Goal: Task Accomplishment & Management: Manage account settings

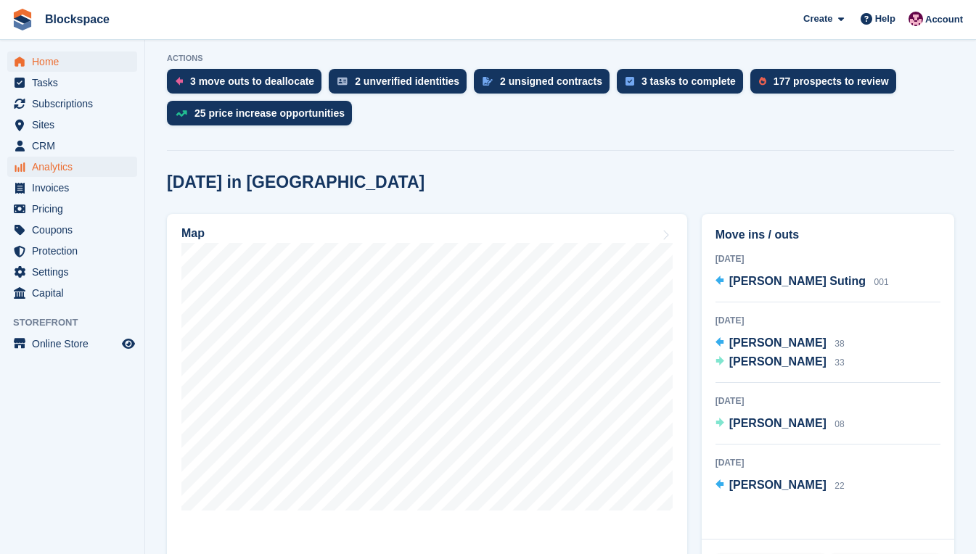
scroll to position [218, 0]
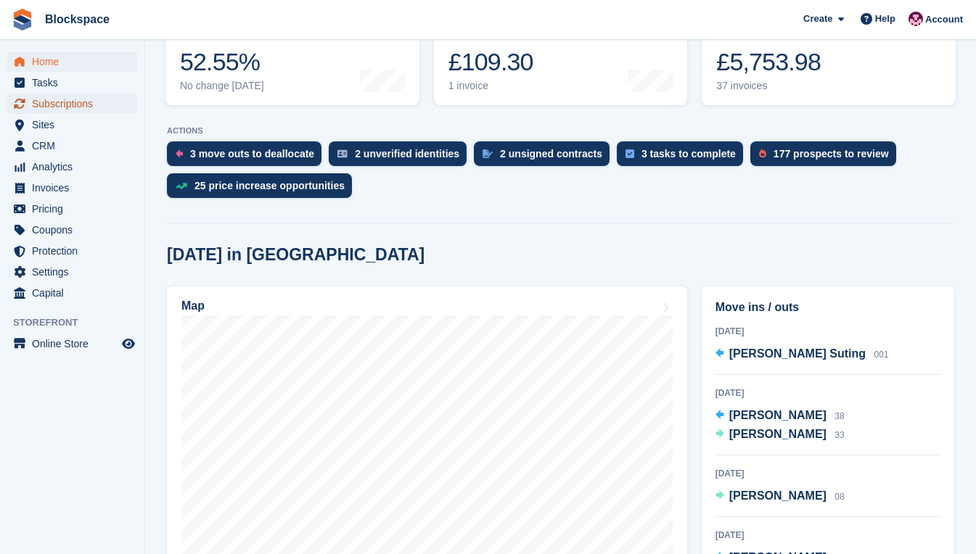
click at [73, 103] on span "Subscriptions" at bounding box center [75, 104] width 87 height 20
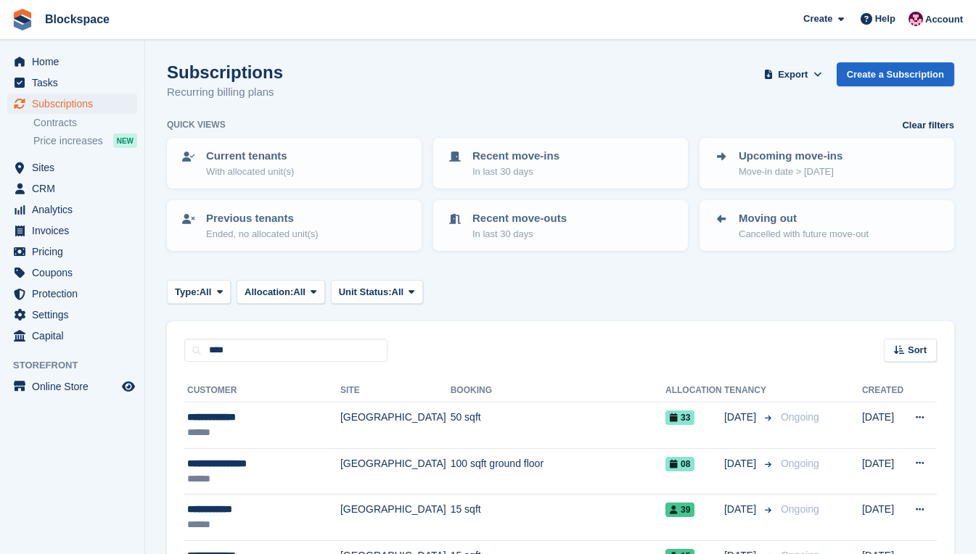
type input "****"
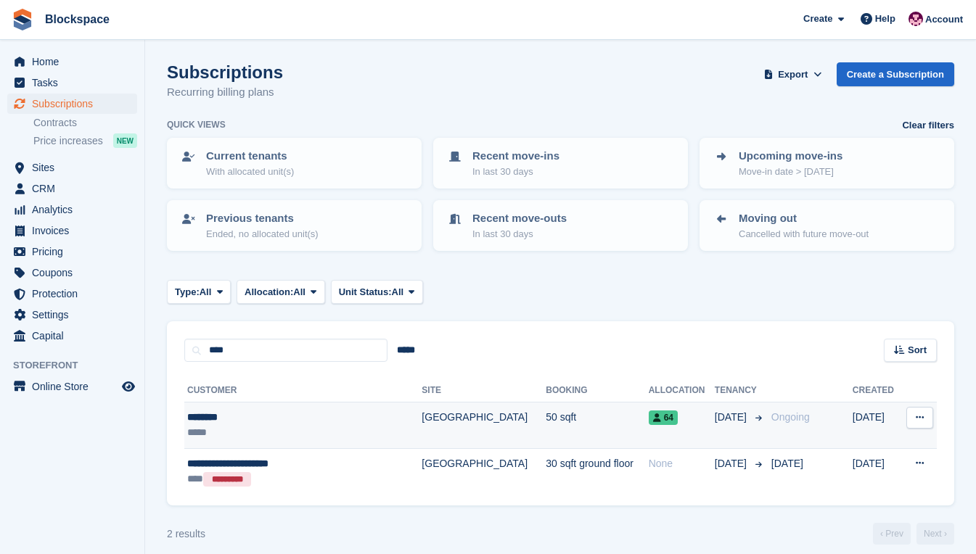
click at [288, 431] on div "*****" at bounding box center [287, 432] width 200 height 15
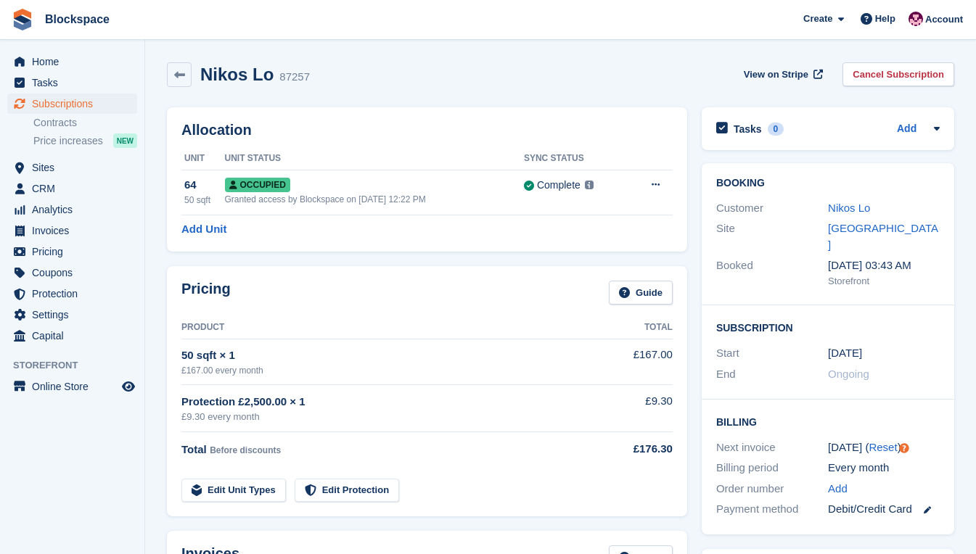
click at [725, 275] on div "Booking Customer Nikos Lo Site Exeter Booked 23 May, 03:43 AM Storefront" at bounding box center [828, 234] width 253 height 142
click at [894, 79] on link "Cancel Subscription" at bounding box center [898, 74] width 112 height 24
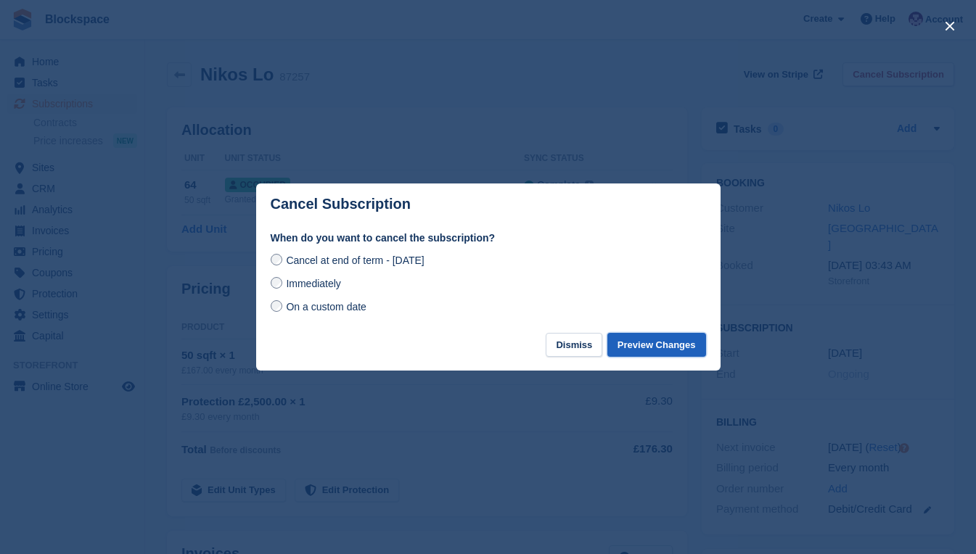
click at [640, 343] on button "Preview Changes" at bounding box center [656, 345] width 99 height 24
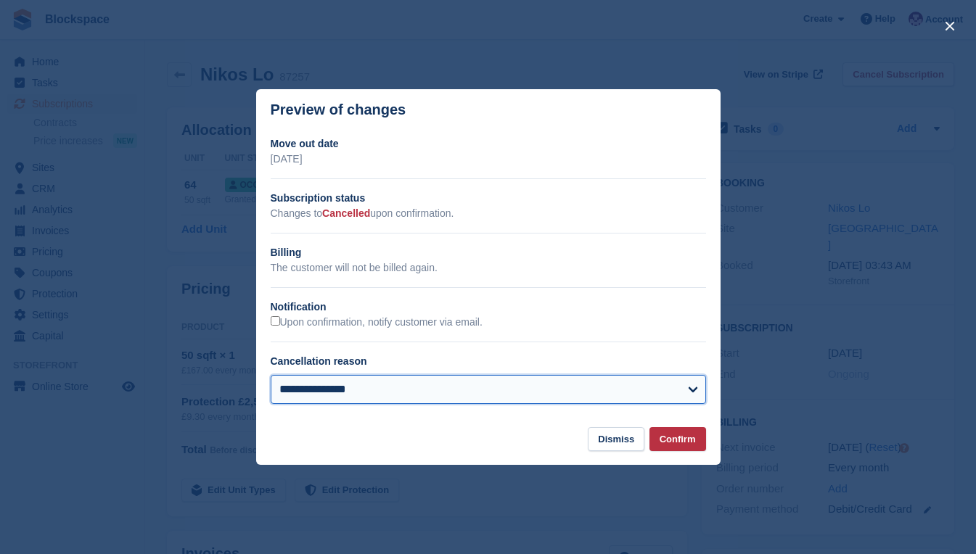
click at [647, 393] on select "**********" at bounding box center [488, 389] width 435 height 29
select select "**********"
click at [271, 377] on select "**********" at bounding box center [488, 389] width 435 height 29
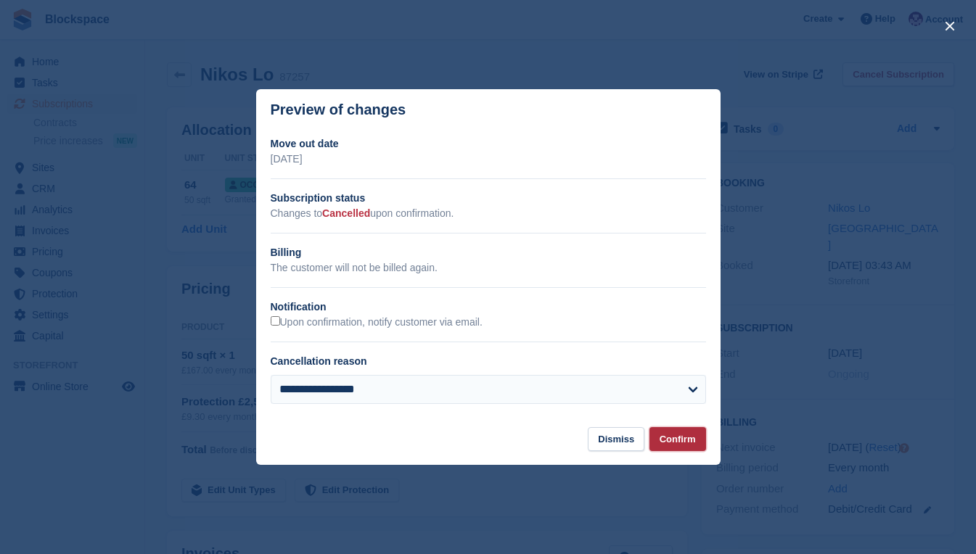
click at [676, 438] on button "Confirm" at bounding box center [677, 439] width 57 height 24
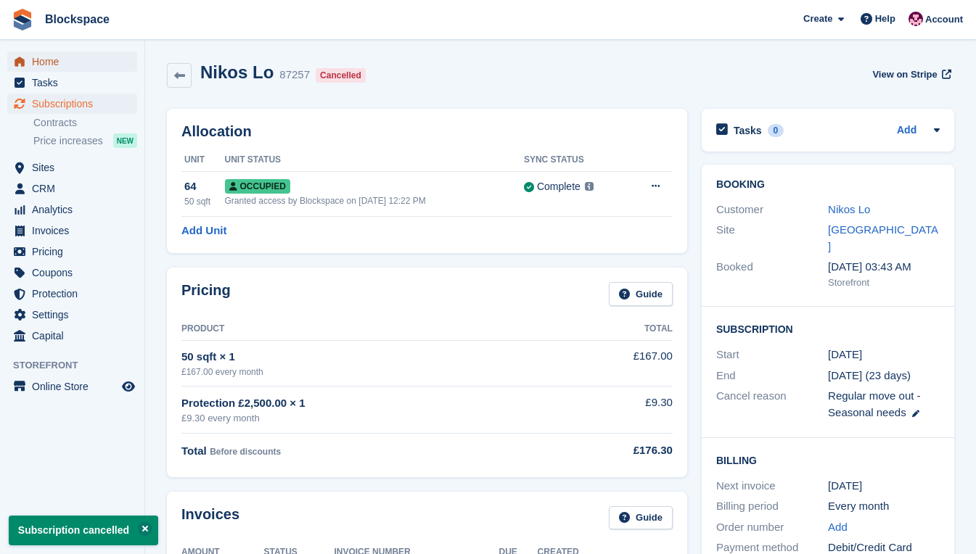
click at [55, 61] on span "Home" at bounding box center [75, 62] width 87 height 20
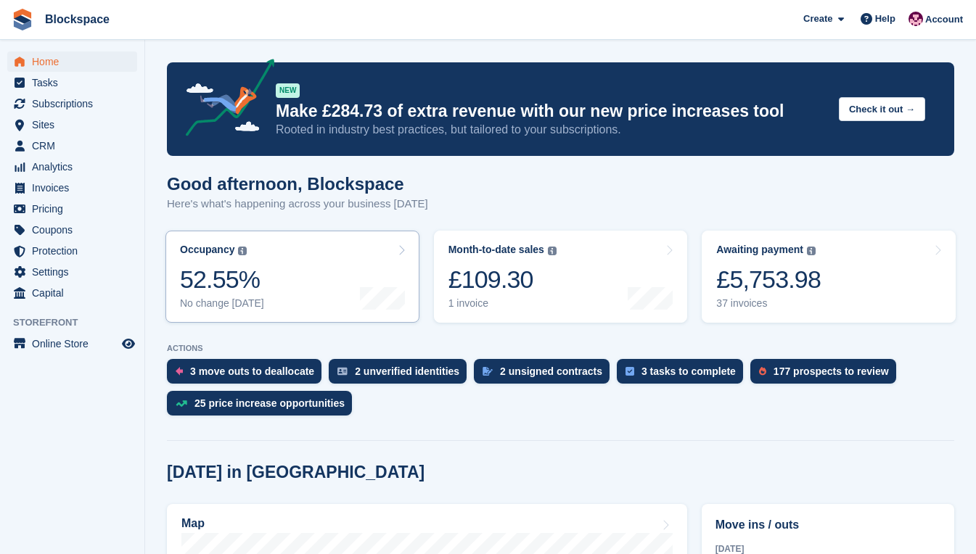
scroll to position [290, 0]
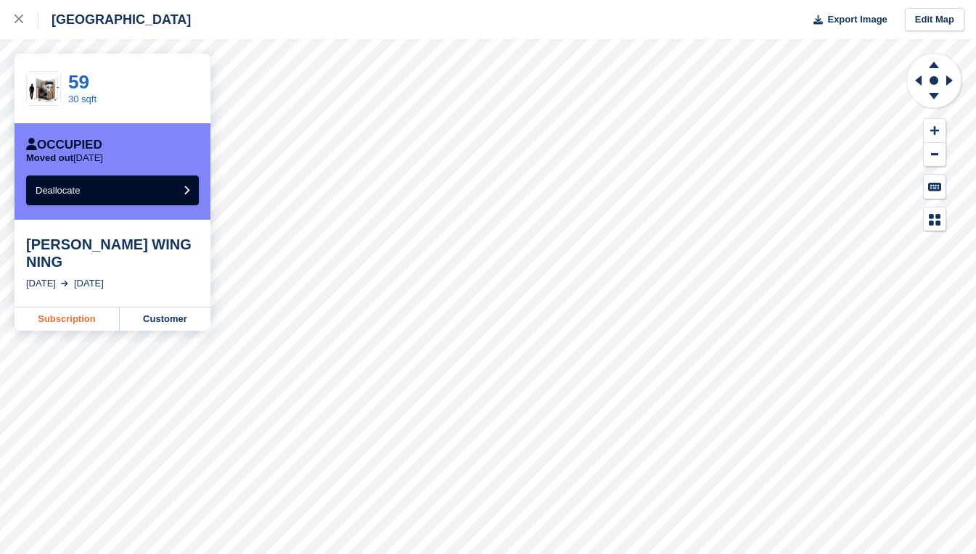
click at [85, 308] on link "Subscription" at bounding box center [67, 319] width 105 height 23
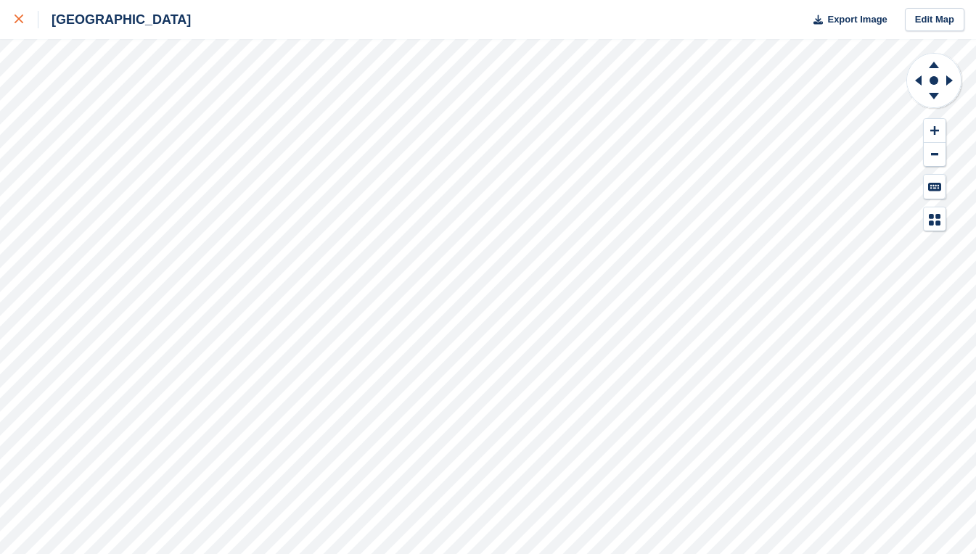
click at [20, 19] on icon at bounding box center [19, 19] width 9 height 9
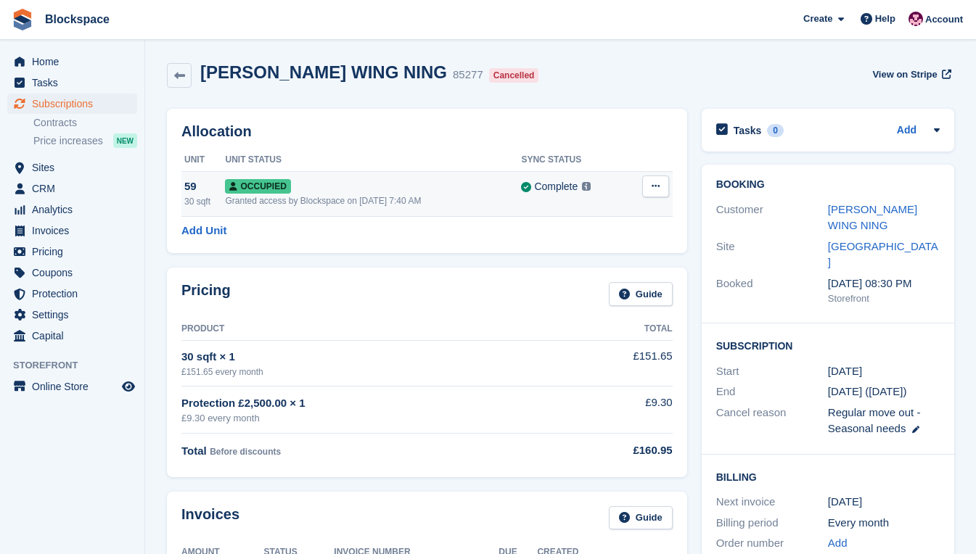
click at [649, 186] on button at bounding box center [655, 187] width 27 height 22
click at [602, 263] on p "Deallocate" at bounding box center [599, 264] width 126 height 19
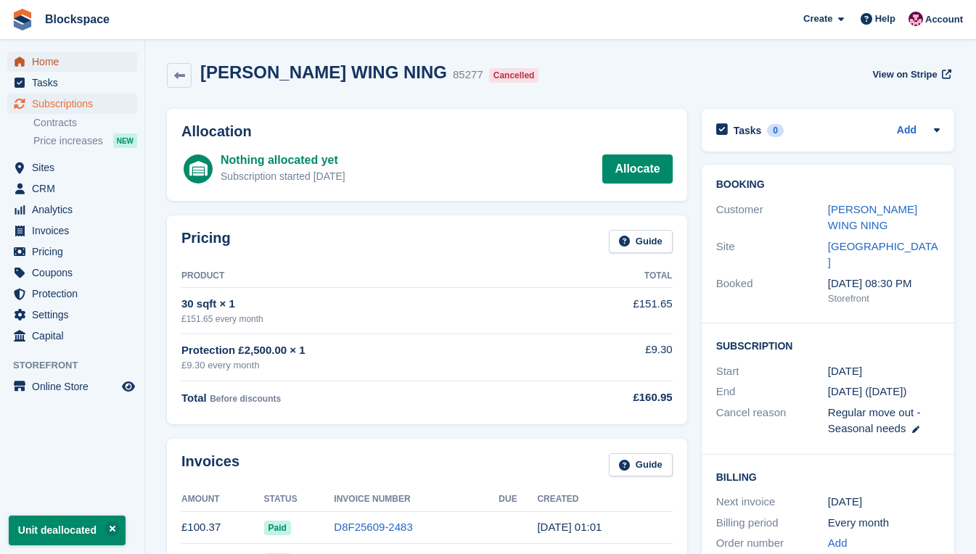
click at [62, 65] on span "Home" at bounding box center [75, 62] width 87 height 20
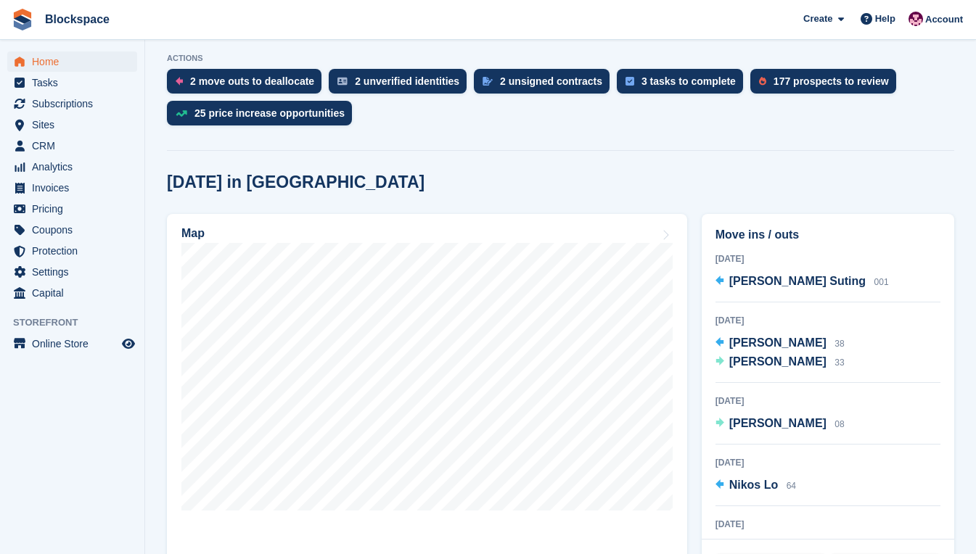
scroll to position [290, 0]
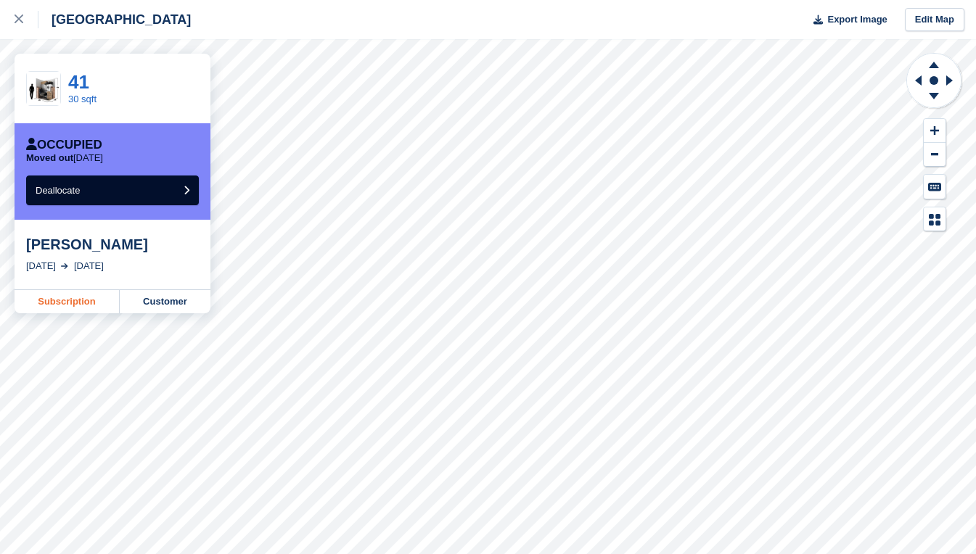
click at [81, 298] on link "Subscription" at bounding box center [67, 301] width 105 height 23
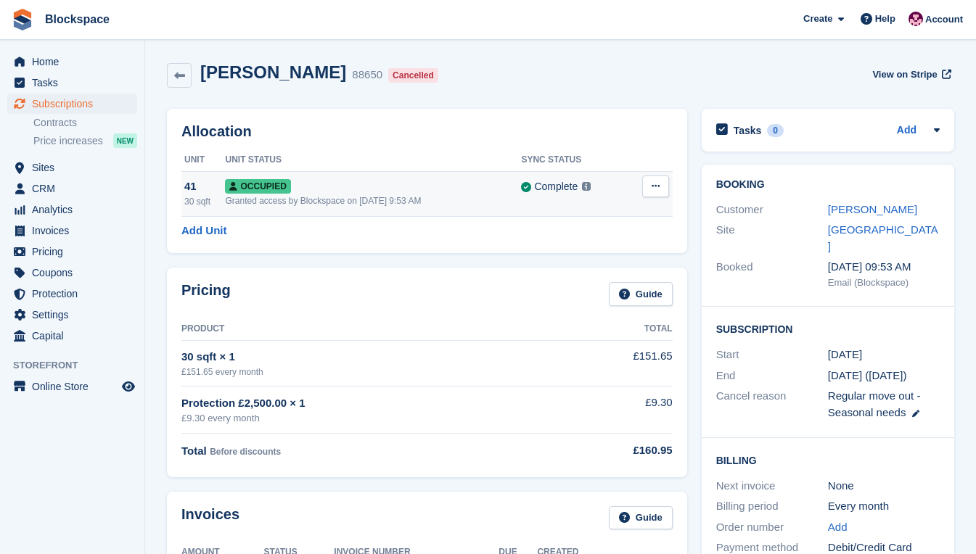
click at [657, 184] on icon at bounding box center [656, 185] width 8 height 9
click at [579, 263] on p "Deallocate" at bounding box center [599, 264] width 126 height 19
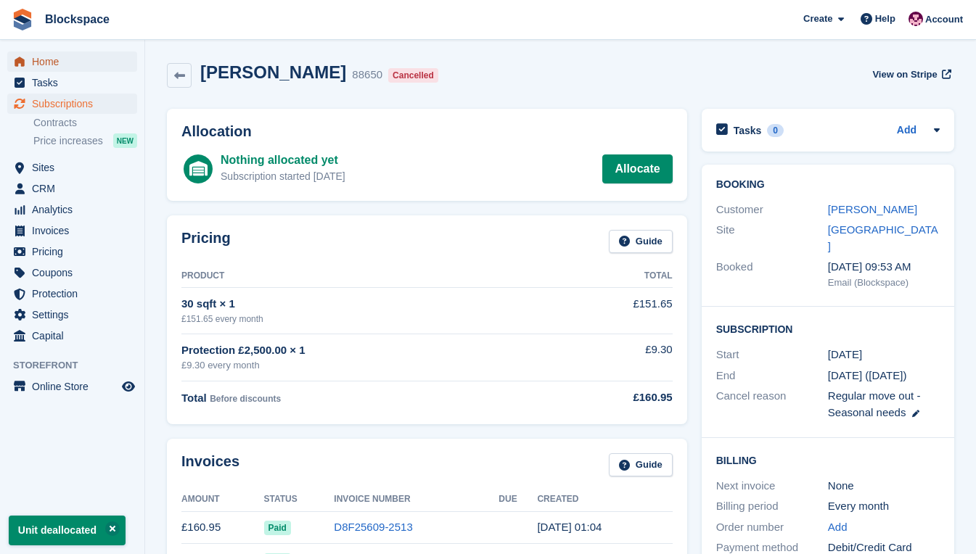
click at [47, 67] on span "Home" at bounding box center [75, 62] width 87 height 20
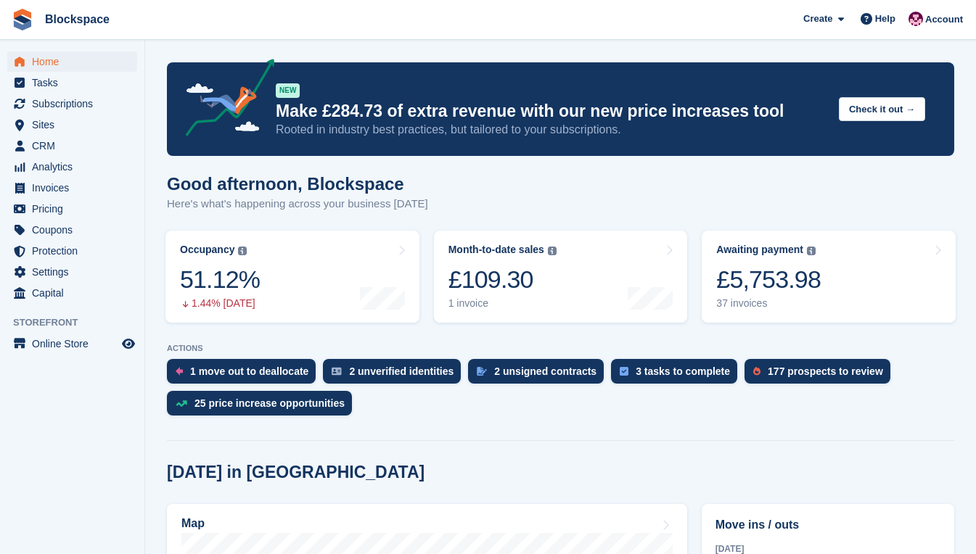
scroll to position [435, 0]
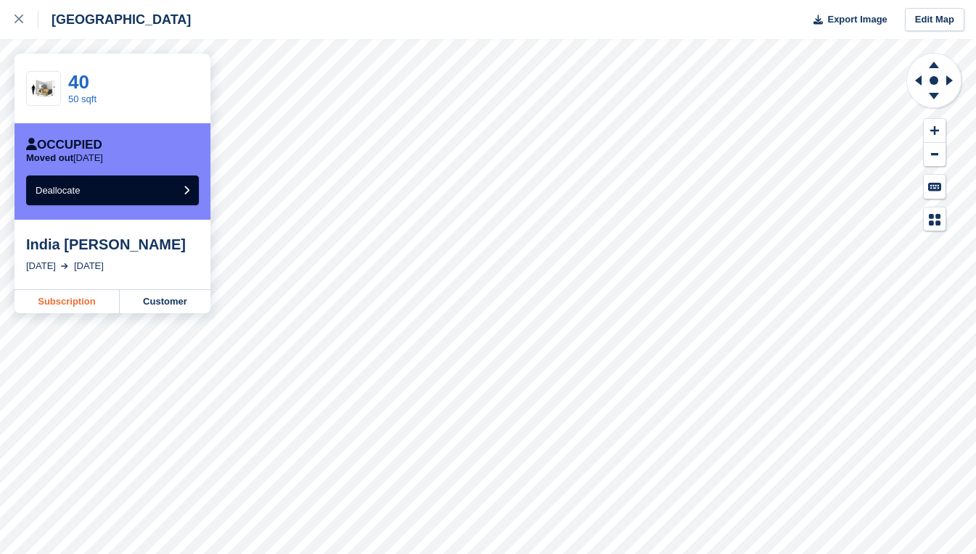
click at [65, 300] on link "Subscription" at bounding box center [67, 301] width 105 height 23
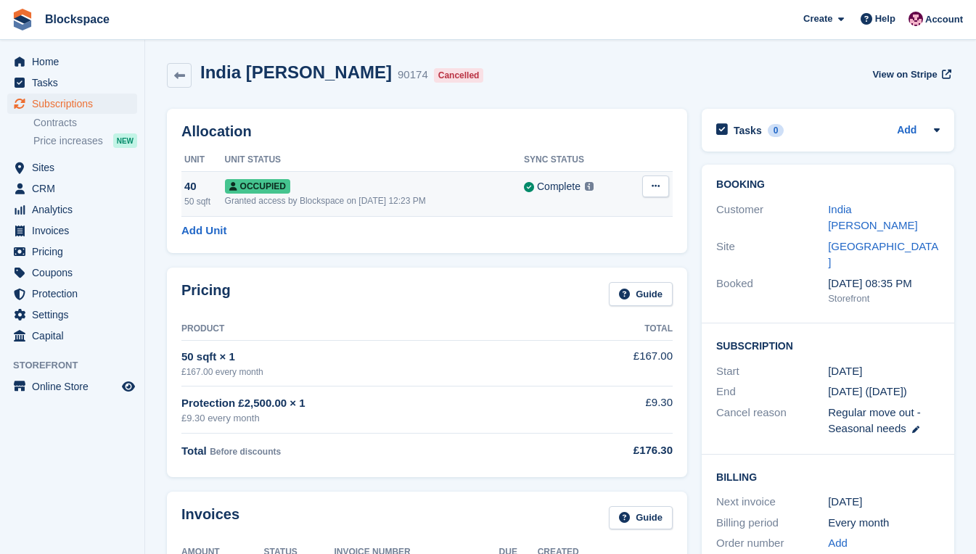
click at [653, 190] on icon at bounding box center [656, 185] width 8 height 9
click at [585, 263] on p "Deallocate" at bounding box center [599, 264] width 126 height 19
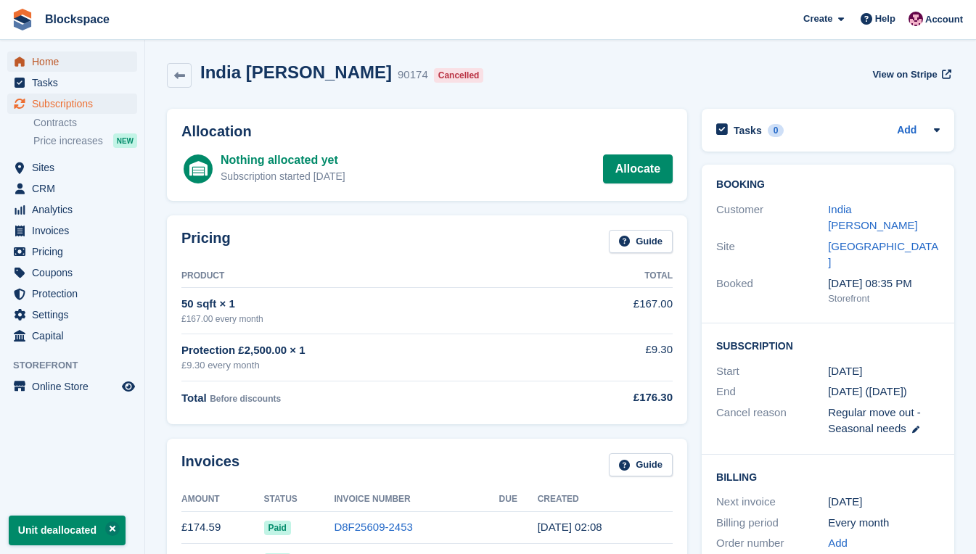
click at [55, 65] on span "Home" at bounding box center [75, 62] width 87 height 20
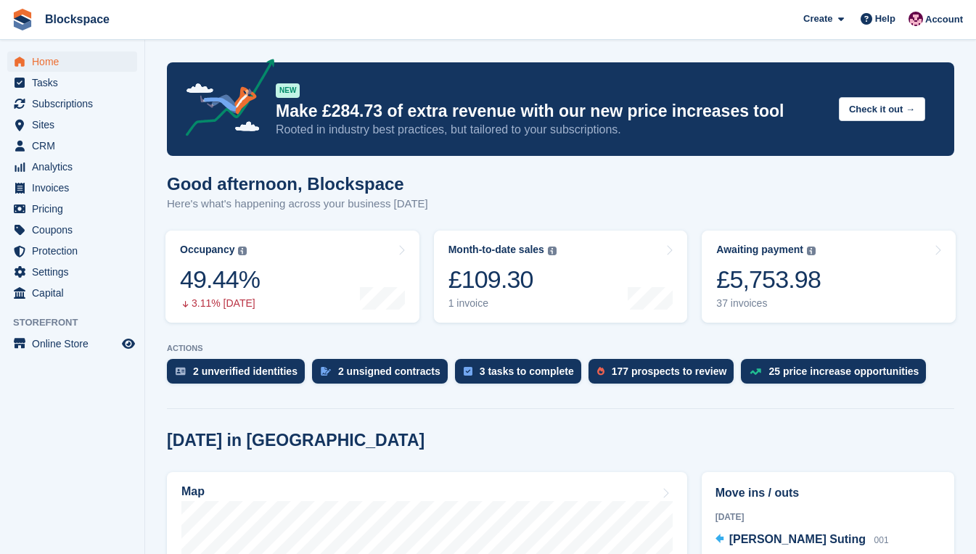
scroll to position [363, 0]
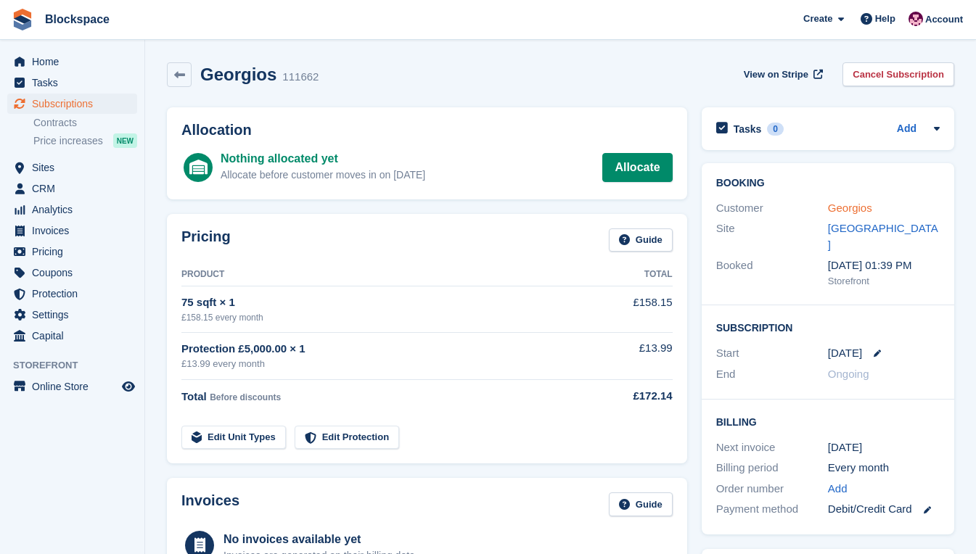
click at [845, 208] on link "Georgios" at bounding box center [850, 208] width 44 height 12
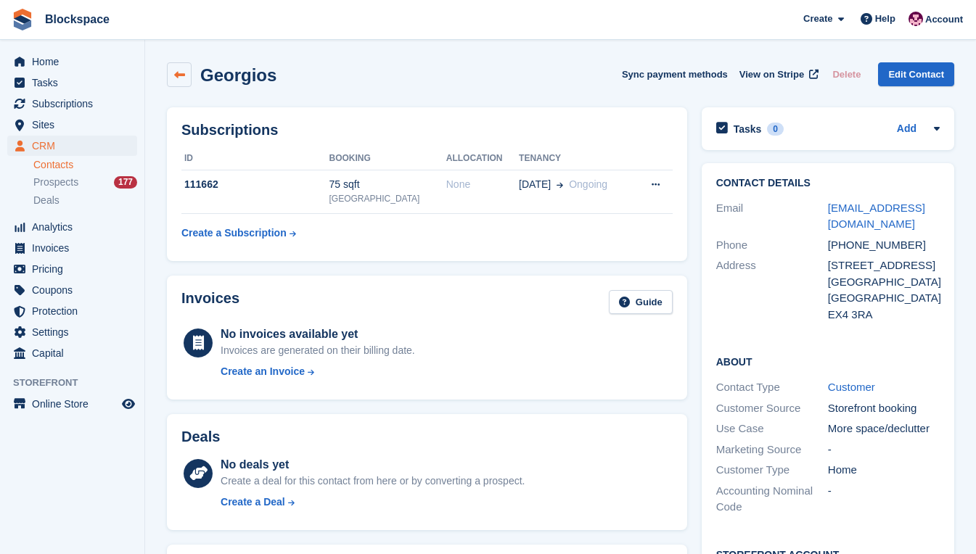
click at [173, 75] on link at bounding box center [179, 74] width 25 height 25
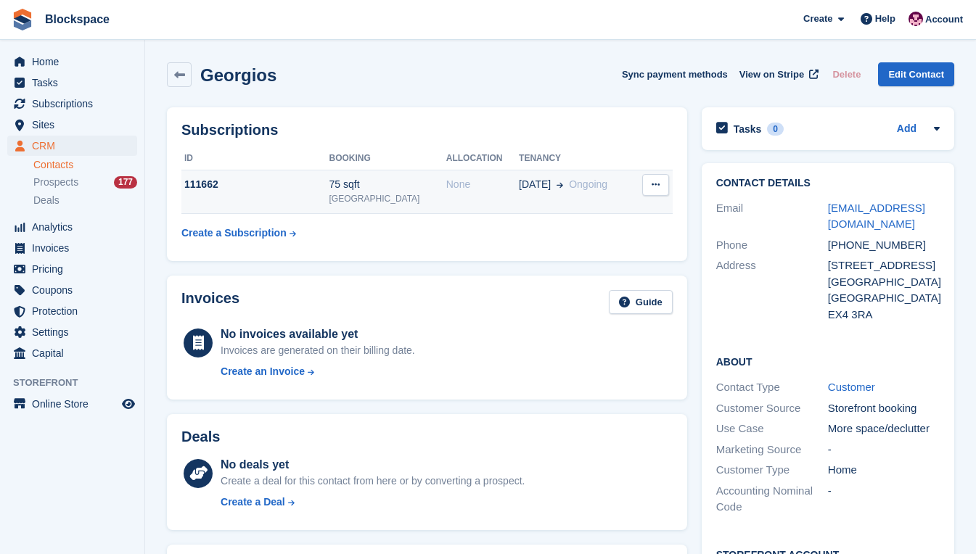
click at [317, 189] on div "111662" at bounding box center [255, 184] width 148 height 15
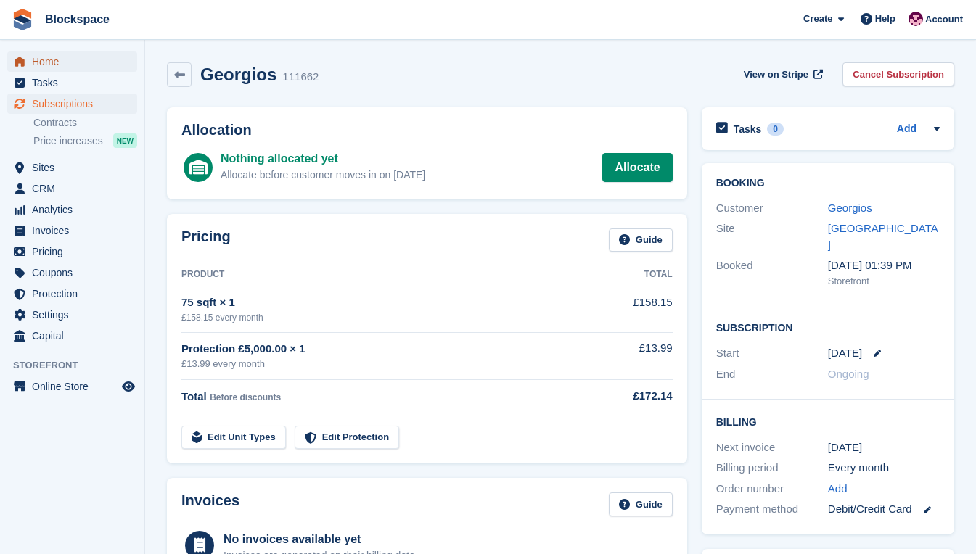
click at [45, 65] on span "Home" at bounding box center [75, 62] width 87 height 20
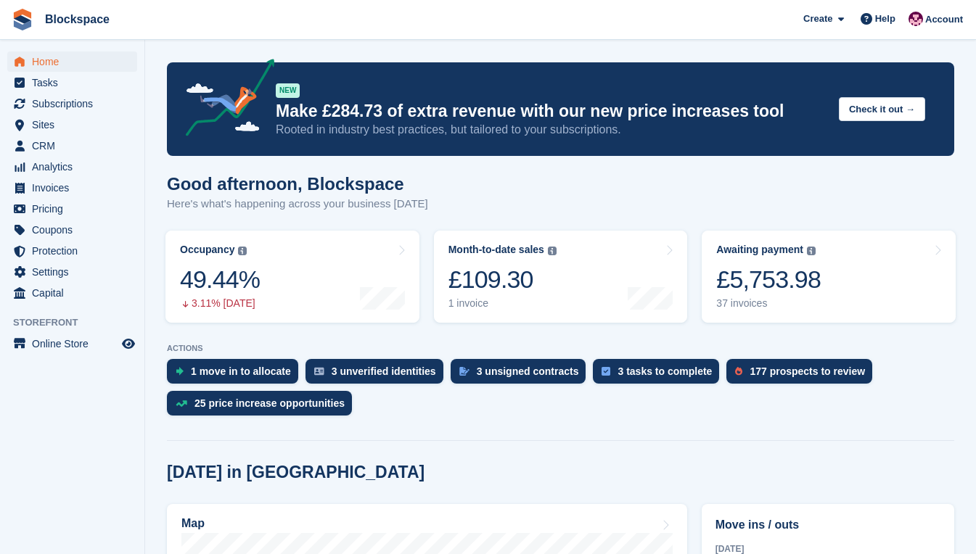
scroll to position [363, 0]
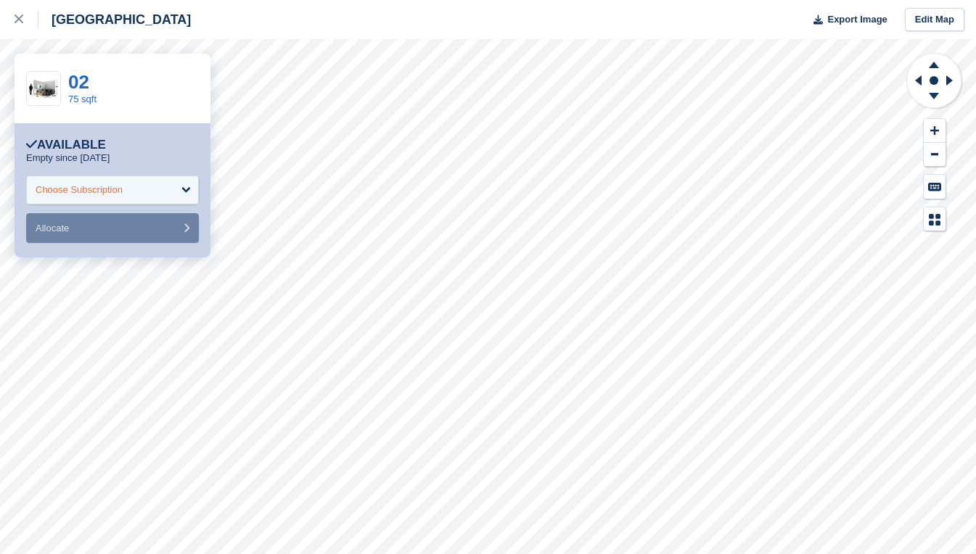
click at [171, 191] on div "Choose Subscription" at bounding box center [112, 190] width 173 height 29
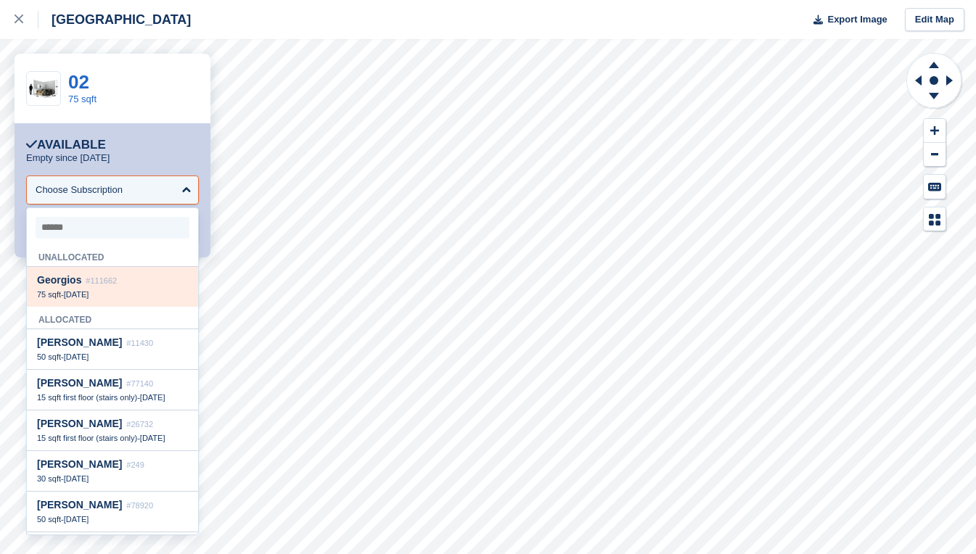
click at [104, 284] on span "#111662" at bounding box center [101, 280] width 31 height 9
select select "******"
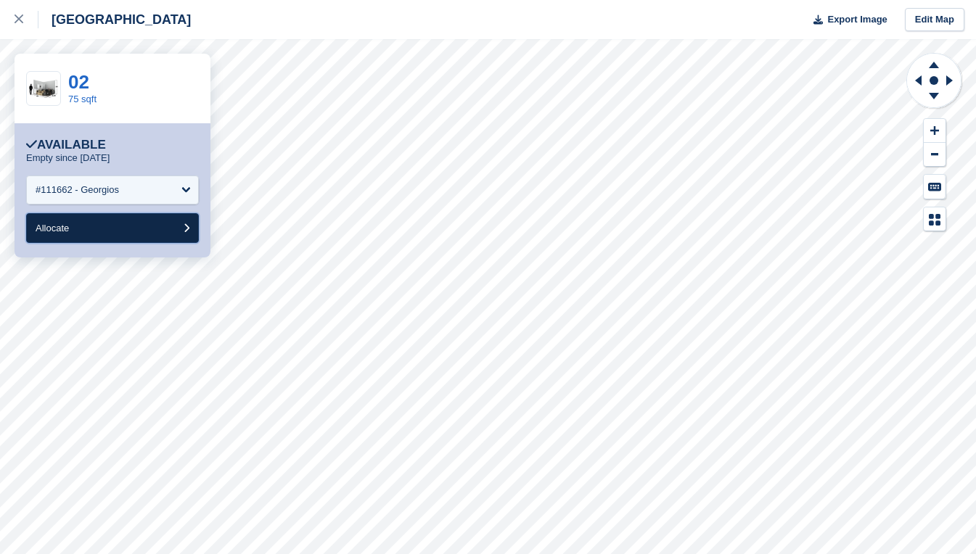
click at [111, 226] on button "Allocate" at bounding box center [112, 228] width 173 height 30
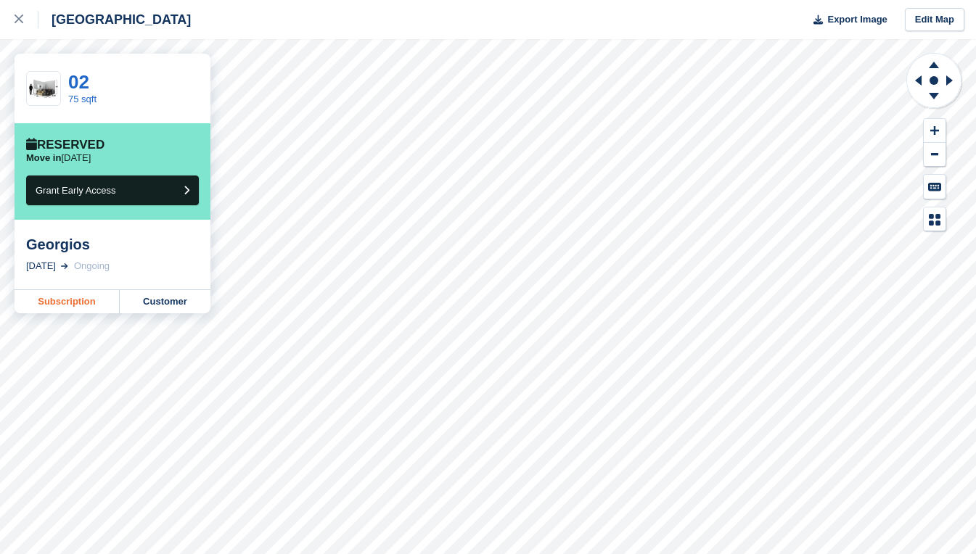
click at [75, 301] on link "Subscription" at bounding box center [67, 301] width 105 height 23
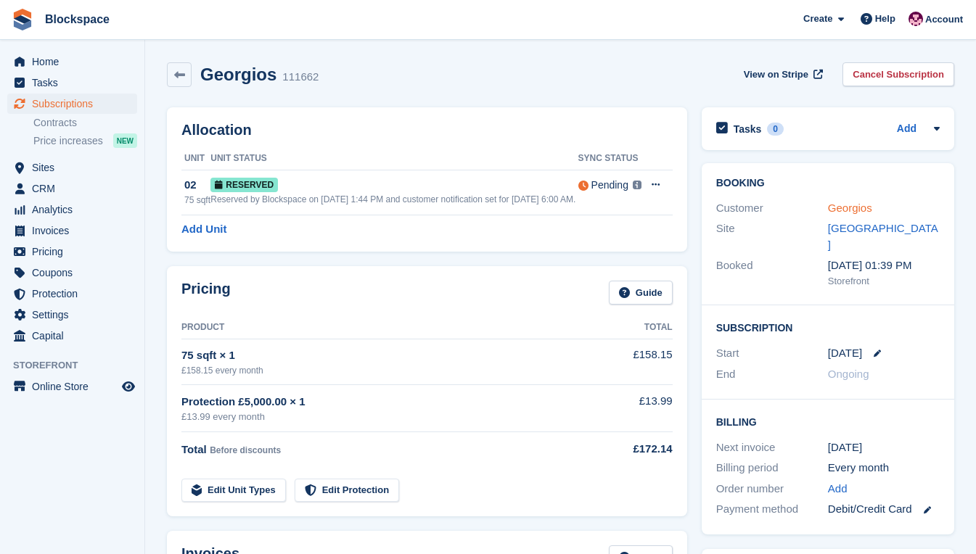
click at [844, 209] on link "Georgios" at bounding box center [850, 208] width 44 height 12
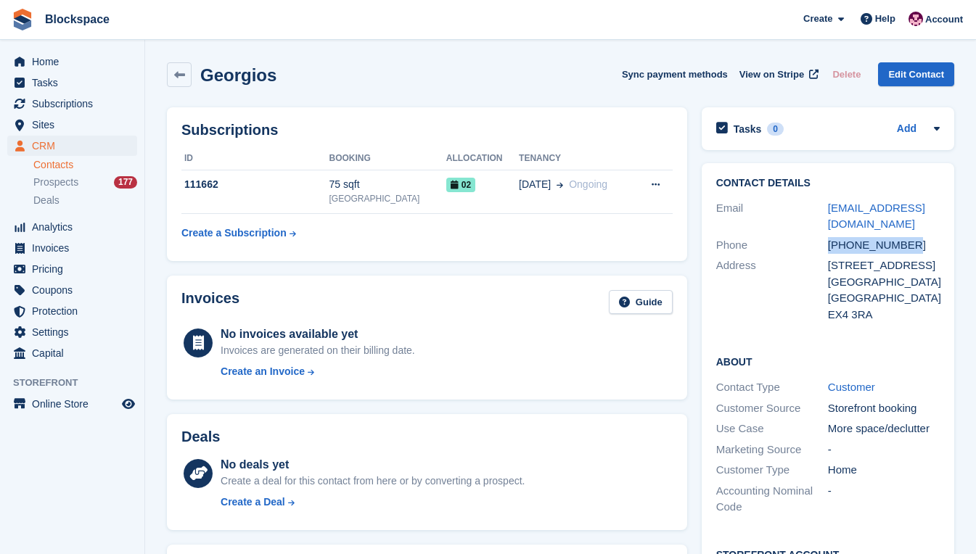
drag, startPoint x: 906, startPoint y: 231, endPoint x: 829, endPoint y: 232, distance: 77.7
click at [829, 237] on div "+447542066376" at bounding box center [884, 245] width 112 height 17
copy div "+447542066376"
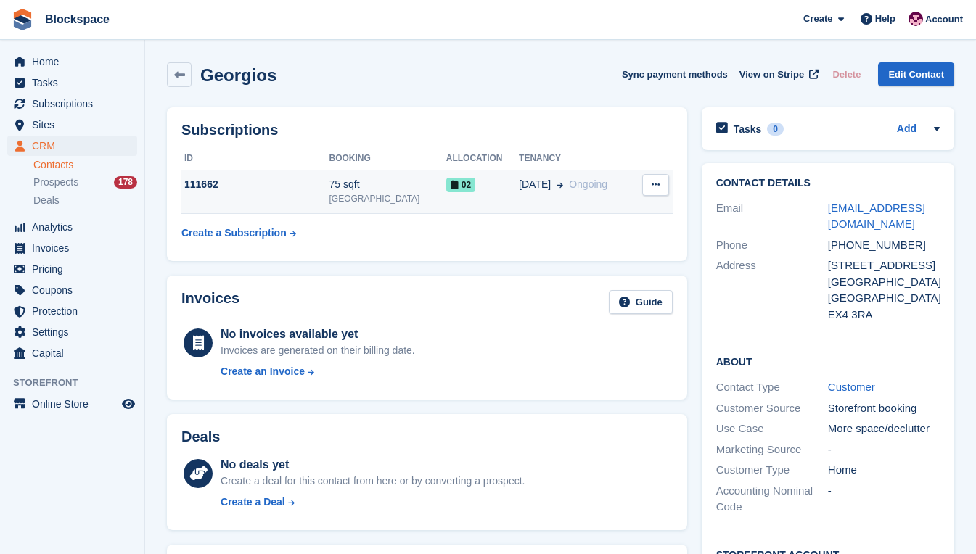
click at [315, 186] on div "111662" at bounding box center [255, 184] width 148 height 15
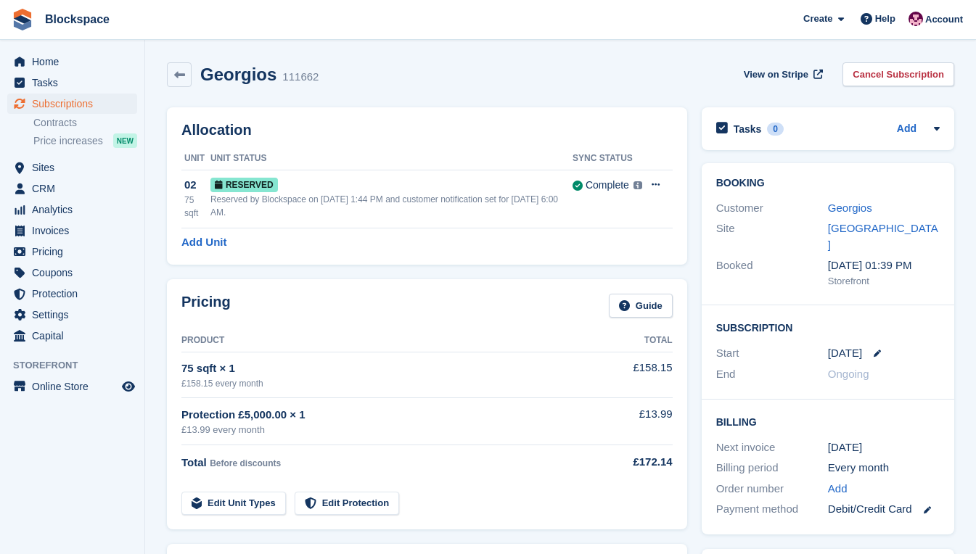
click at [773, 255] on div "Booked [DATE] 01:39 PM Storefront" at bounding box center [827, 272] width 223 height 35
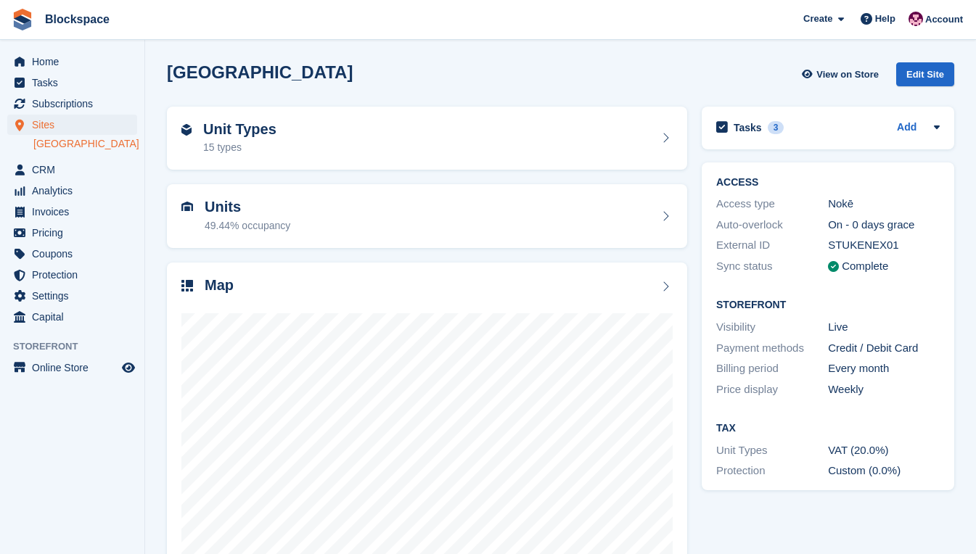
scroll to position [64, 0]
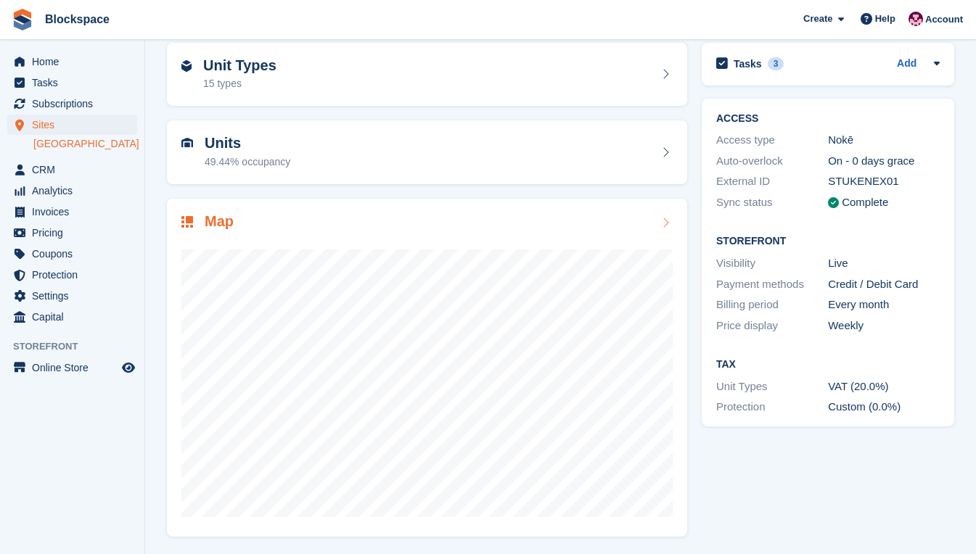
click at [453, 237] on div at bounding box center [426, 377] width 491 height 290
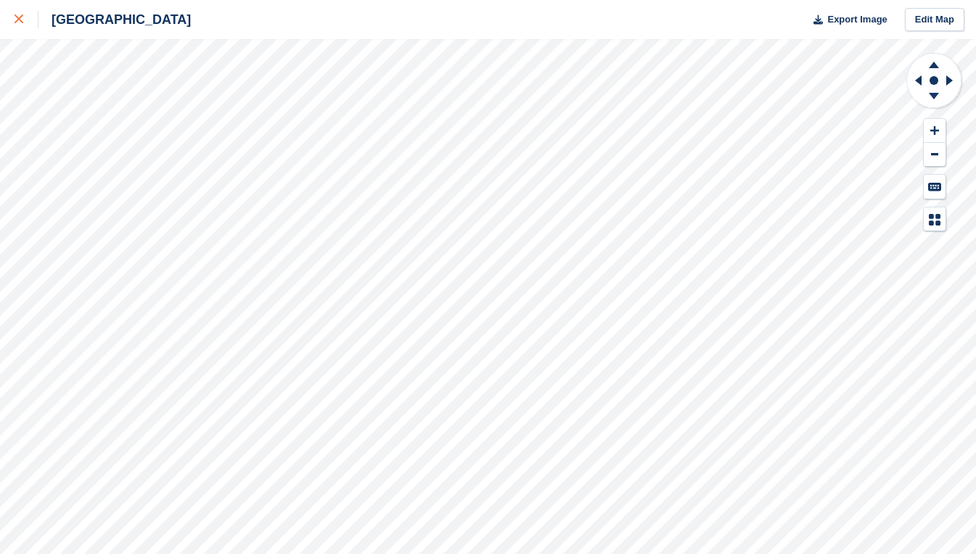
click at [19, 15] on icon at bounding box center [19, 19] width 9 height 9
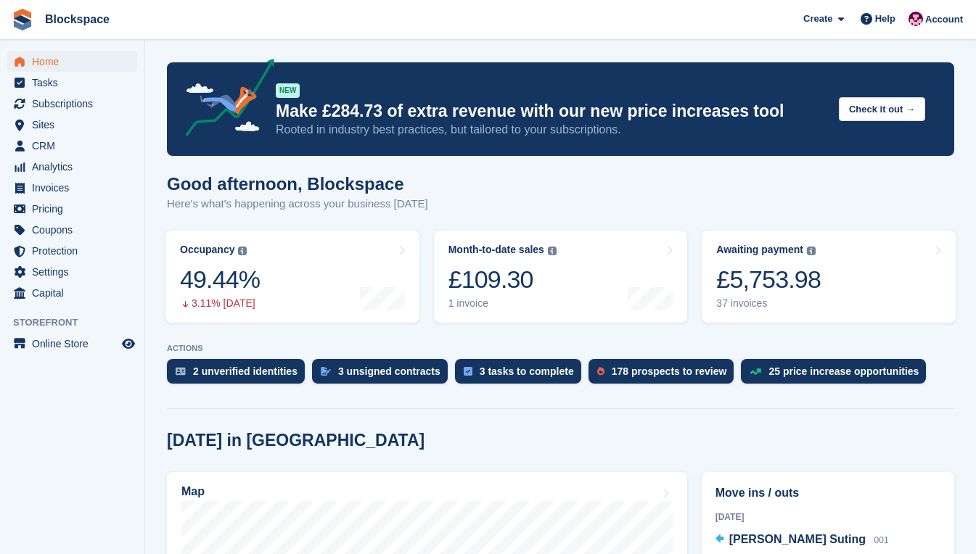
scroll to position [290, 0]
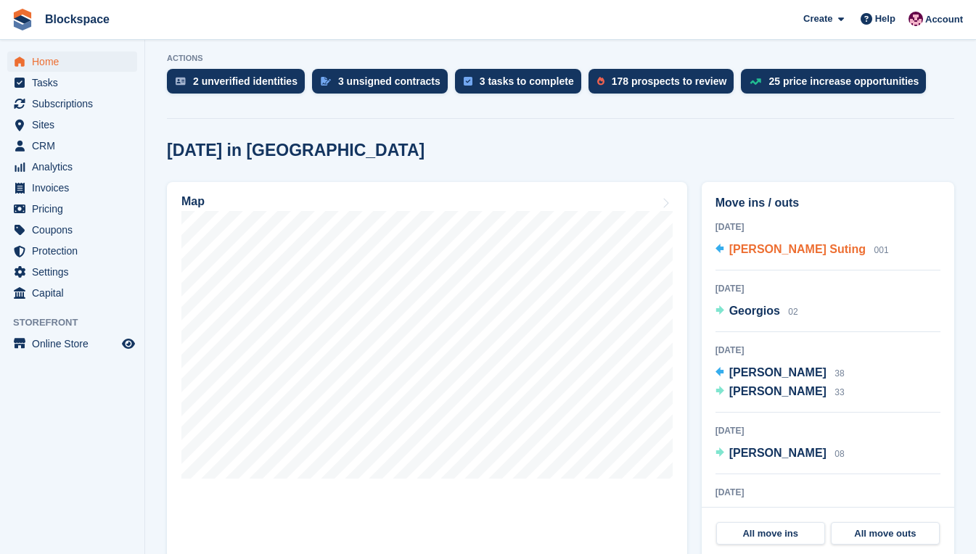
click at [751, 249] on span "Ashley Gordon Suting" at bounding box center [797, 249] width 136 height 12
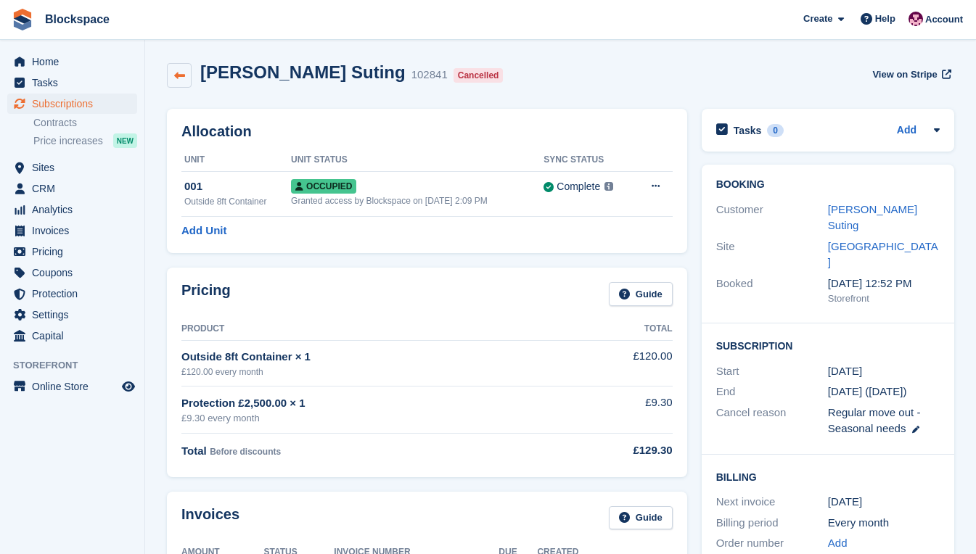
click at [187, 75] on link at bounding box center [179, 75] width 25 height 25
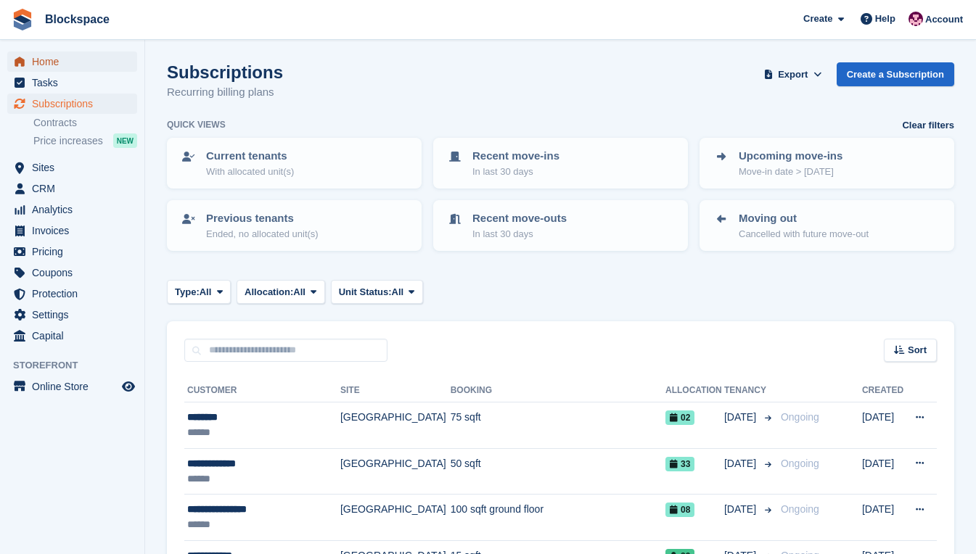
click at [54, 61] on span "Home" at bounding box center [75, 62] width 87 height 20
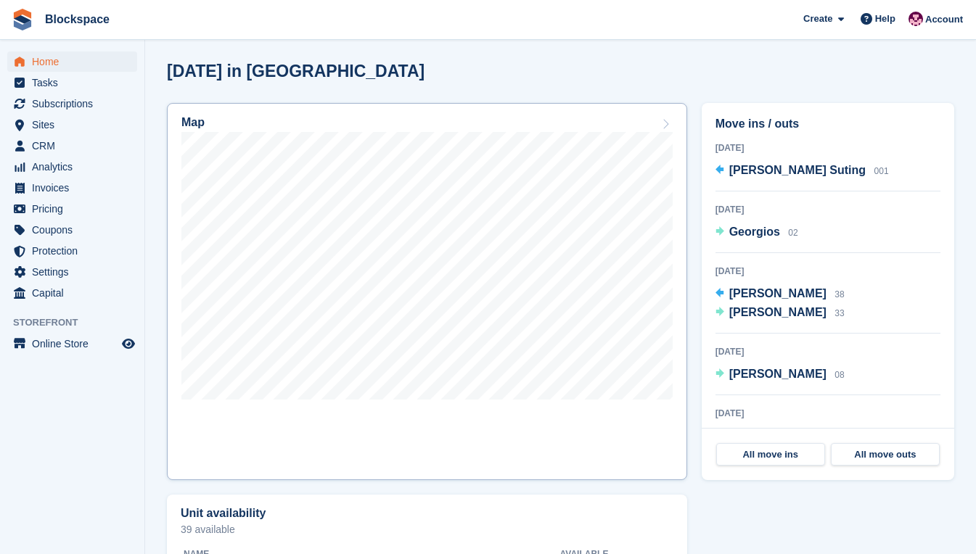
scroll to position [290, 0]
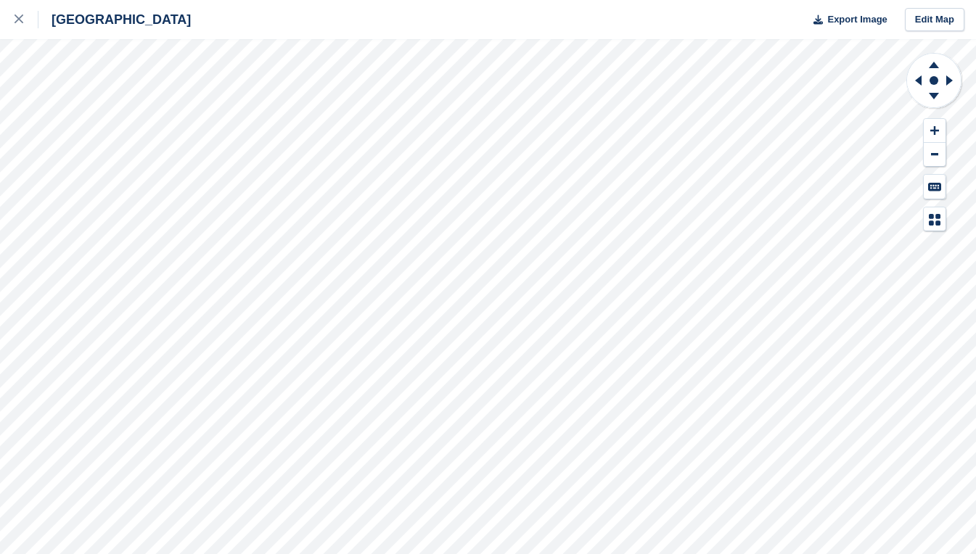
click at [168, 109] on div "Exeter Export Image Edit Map" at bounding box center [488, 277] width 976 height 554
click at [17, 18] on icon at bounding box center [19, 19] width 9 height 9
